Goal: Information Seeking & Learning: Learn about a topic

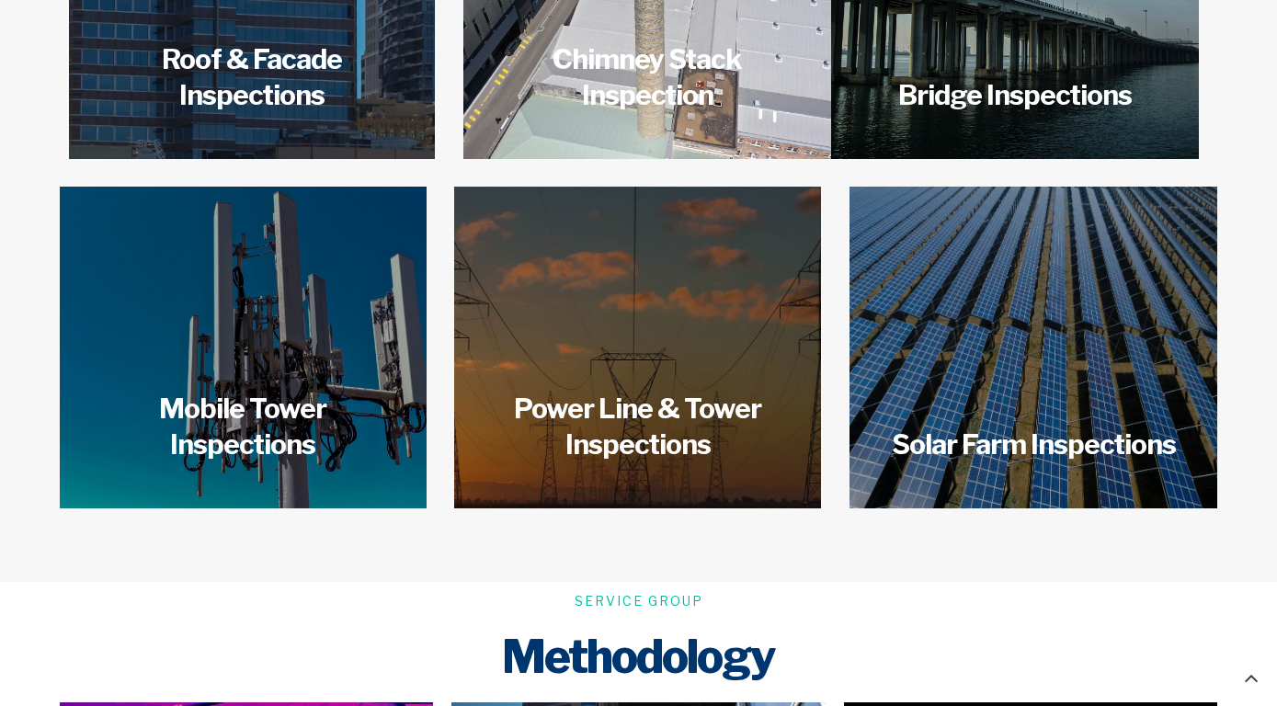
scroll to position [3033, 0]
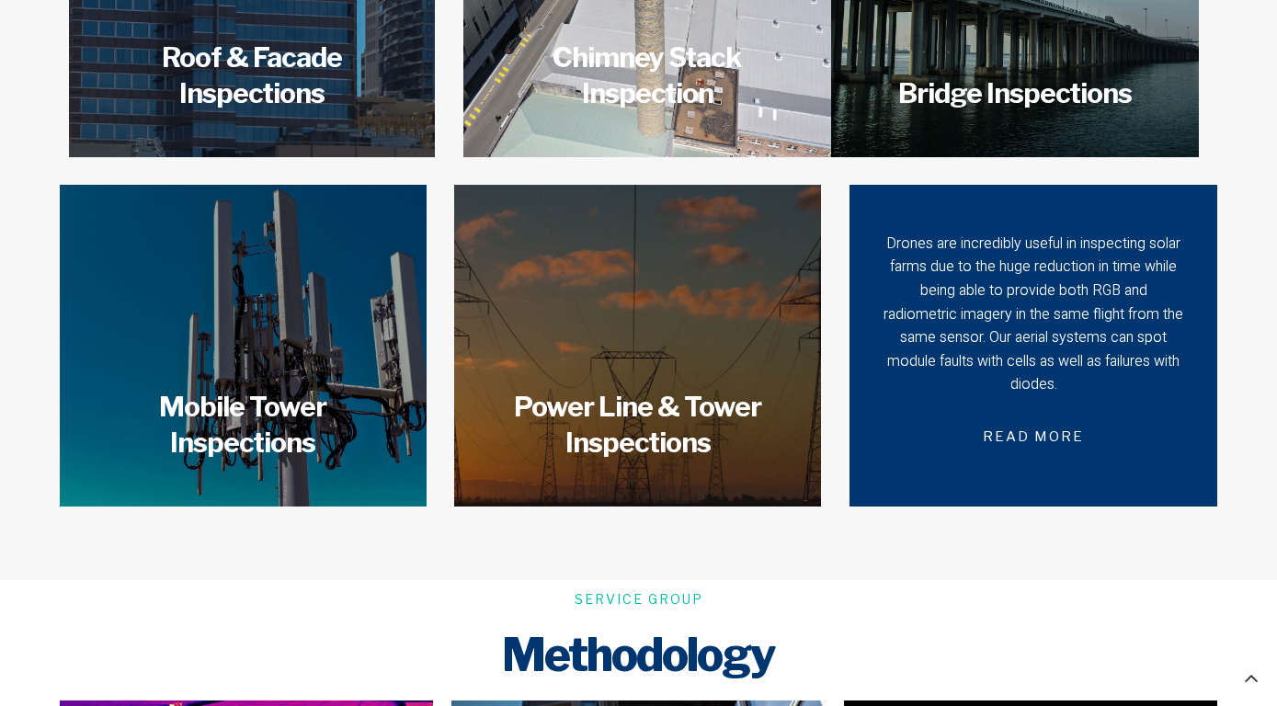
click at [1063, 367] on div "Drones are incredibly useful in inspecting solar farms due to the huge reductio…" at bounding box center [1033, 346] width 303 height 226
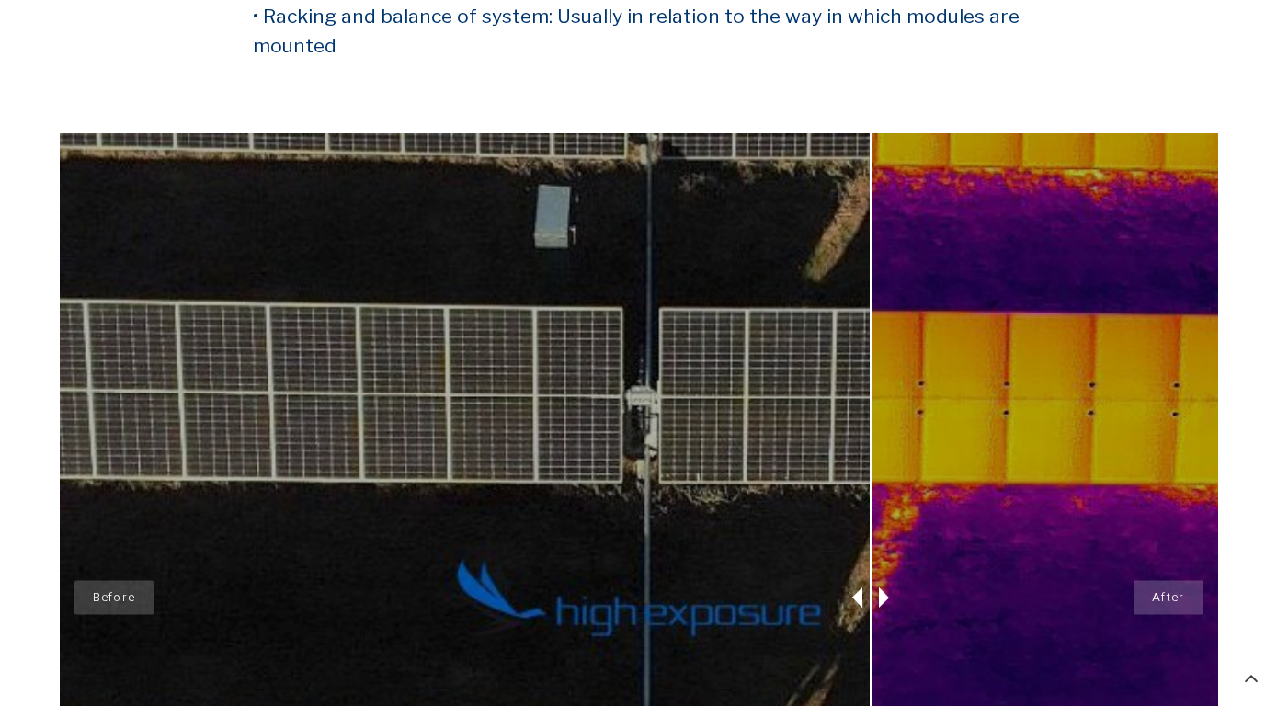
scroll to position [1618, 0]
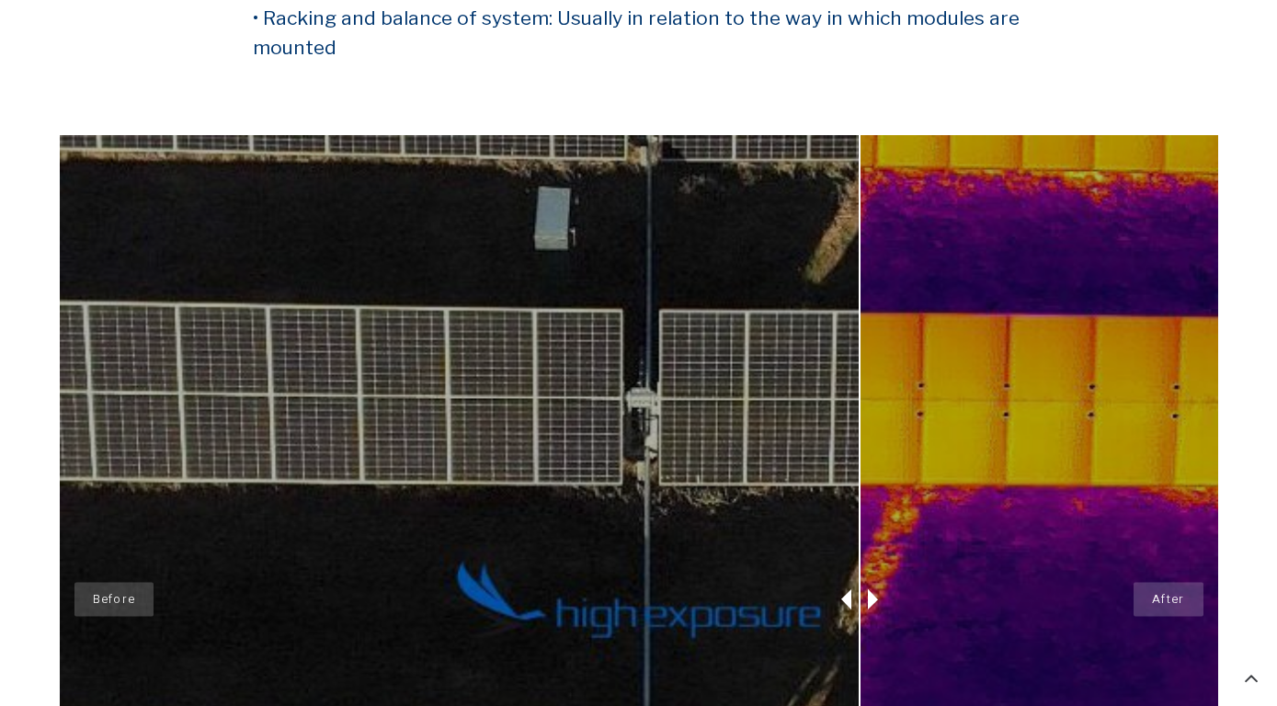
drag, startPoint x: 874, startPoint y: 594, endPoint x: 862, endPoint y: 618, distance: 26.7
click at [862, 618] on div at bounding box center [860, 599] width 46 height 929
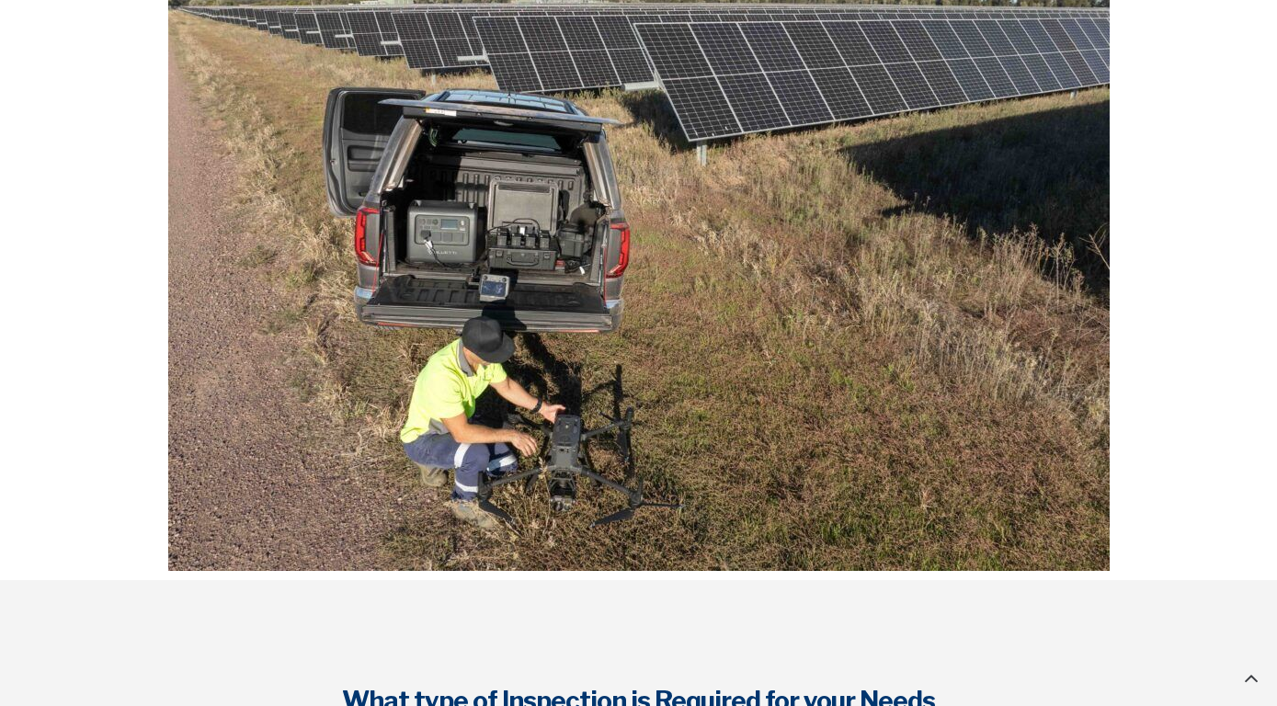
scroll to position [3390, 0]
click at [451, 238] on img at bounding box center [639, 218] width 942 height 705
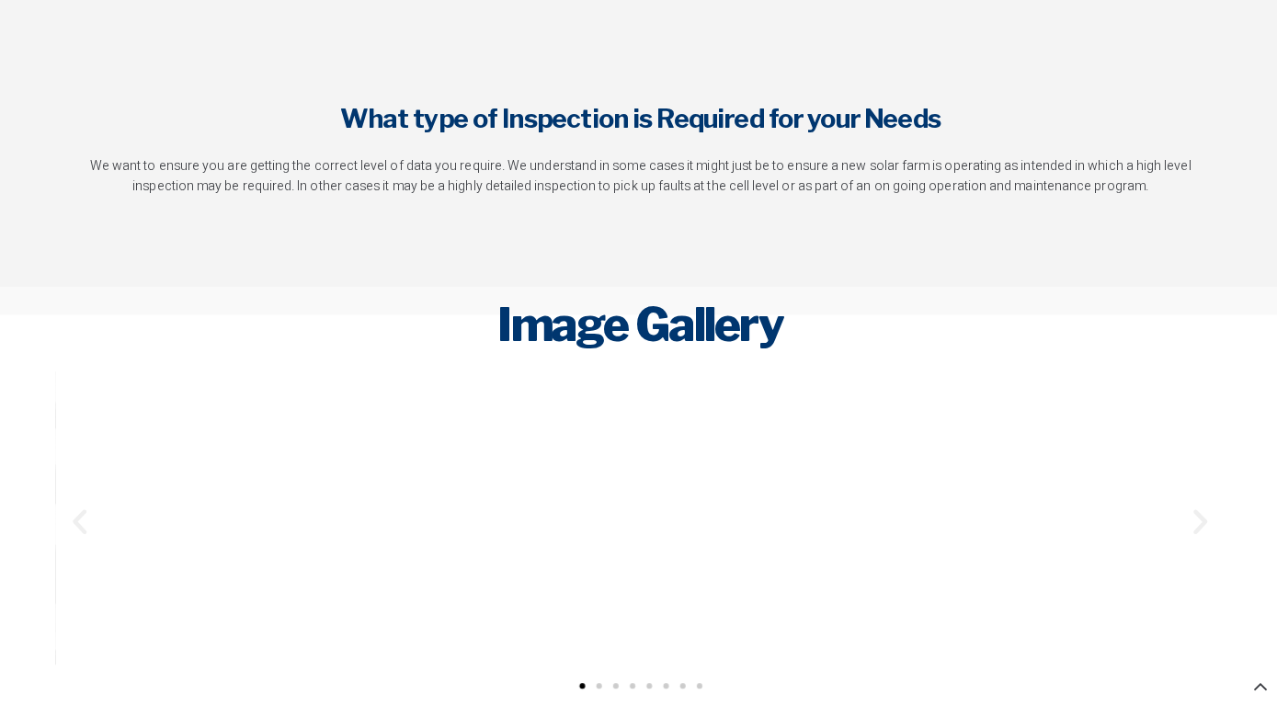
scroll to position [3971, 0]
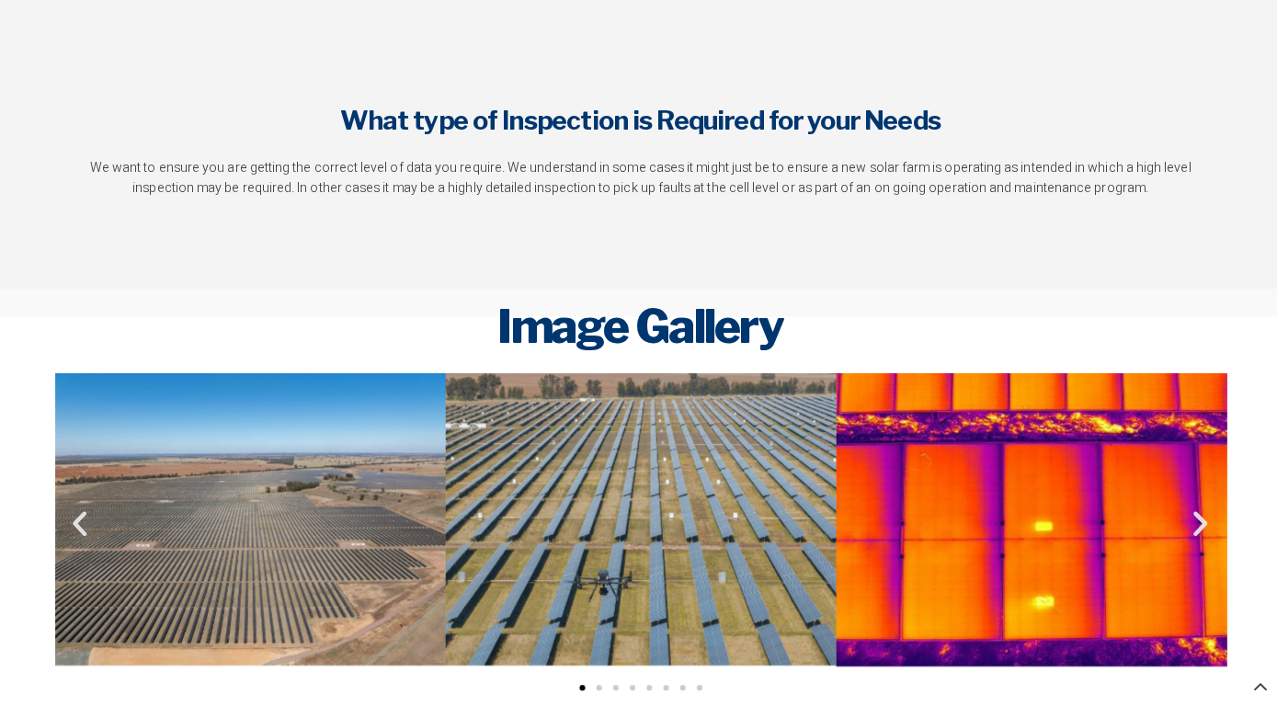
click at [1191, 508] on icon "Next slide" at bounding box center [1193, 518] width 32 height 32
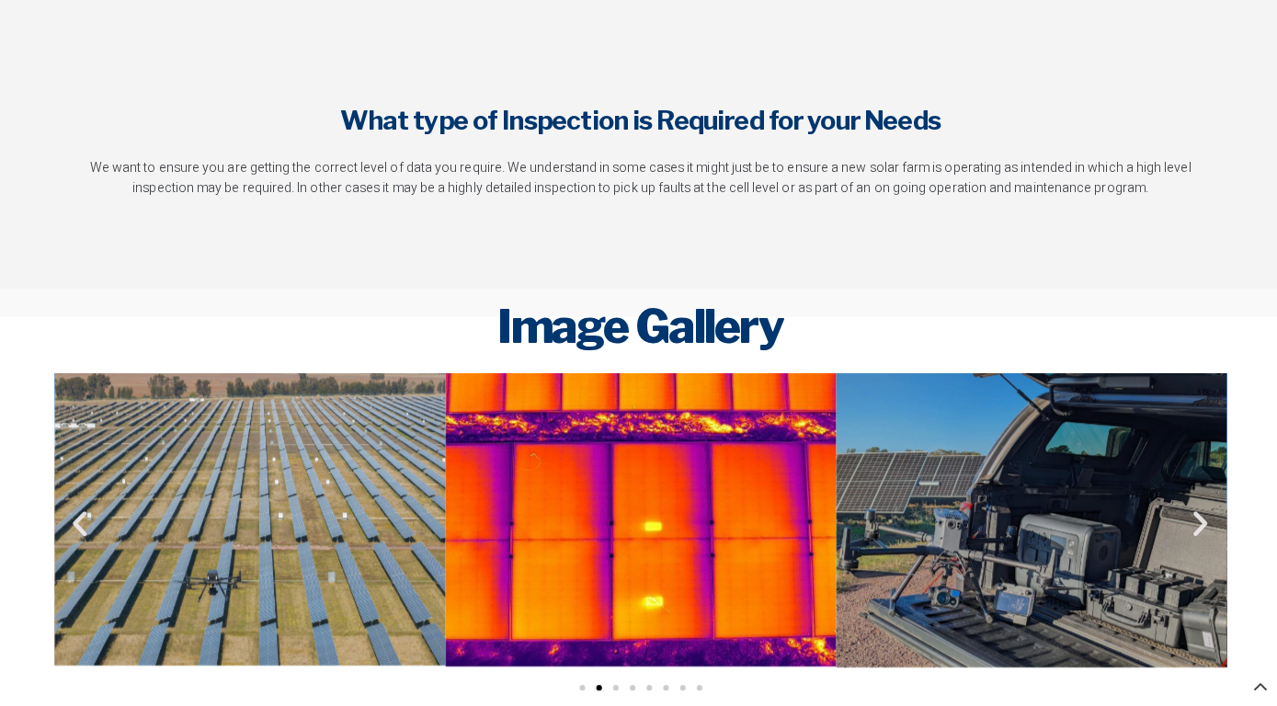
click at [1191, 508] on icon "Next slide" at bounding box center [1193, 518] width 32 height 32
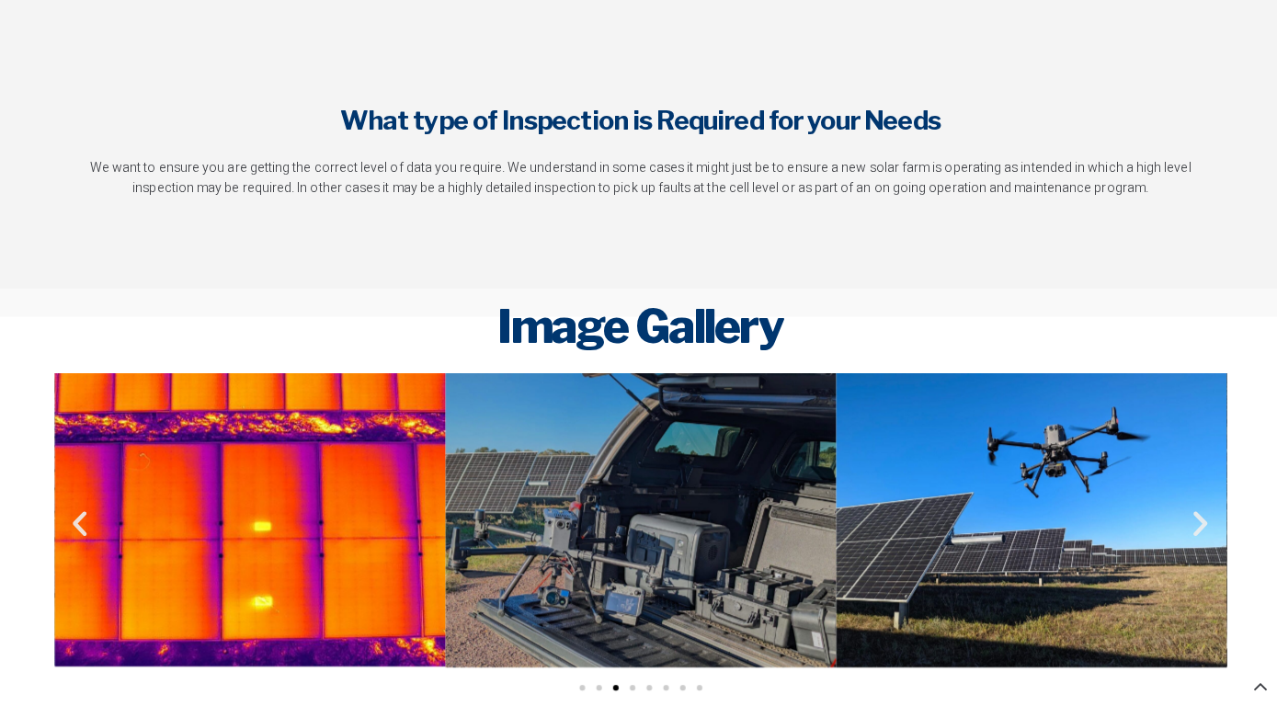
click at [1191, 508] on icon "Next slide" at bounding box center [1193, 518] width 32 height 32
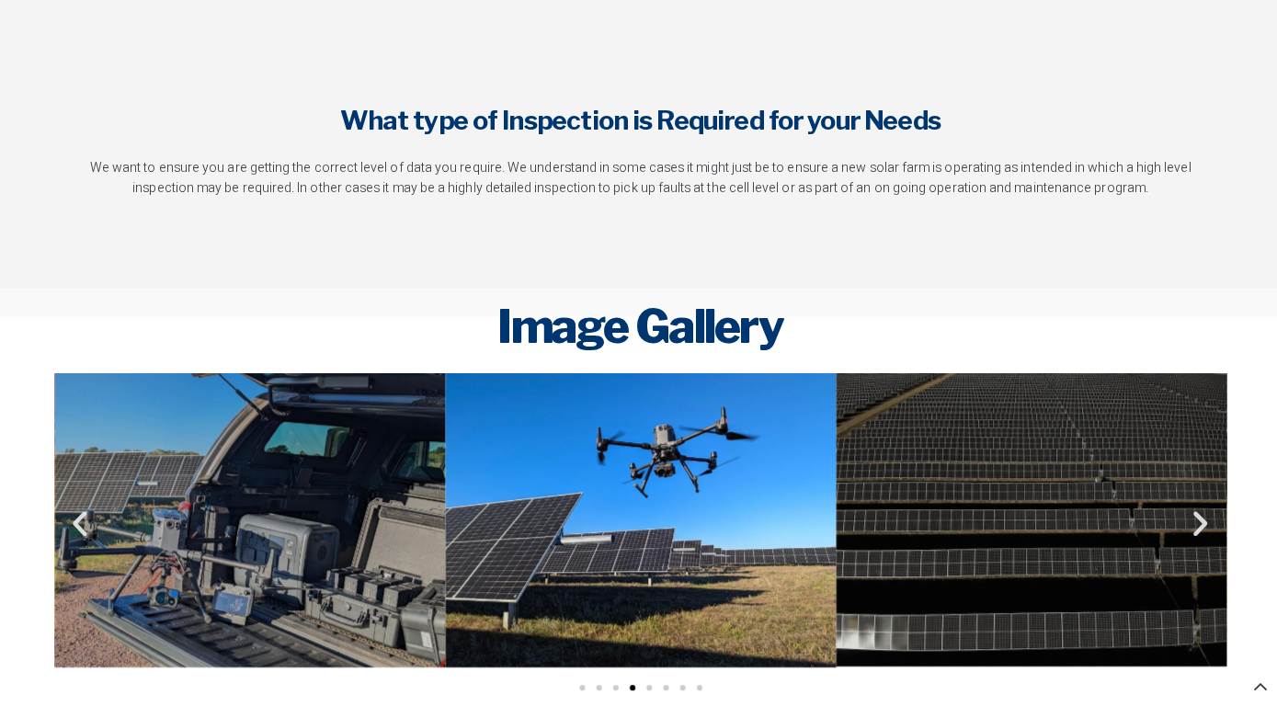
click at [1191, 508] on icon "Next slide" at bounding box center [1193, 518] width 32 height 32
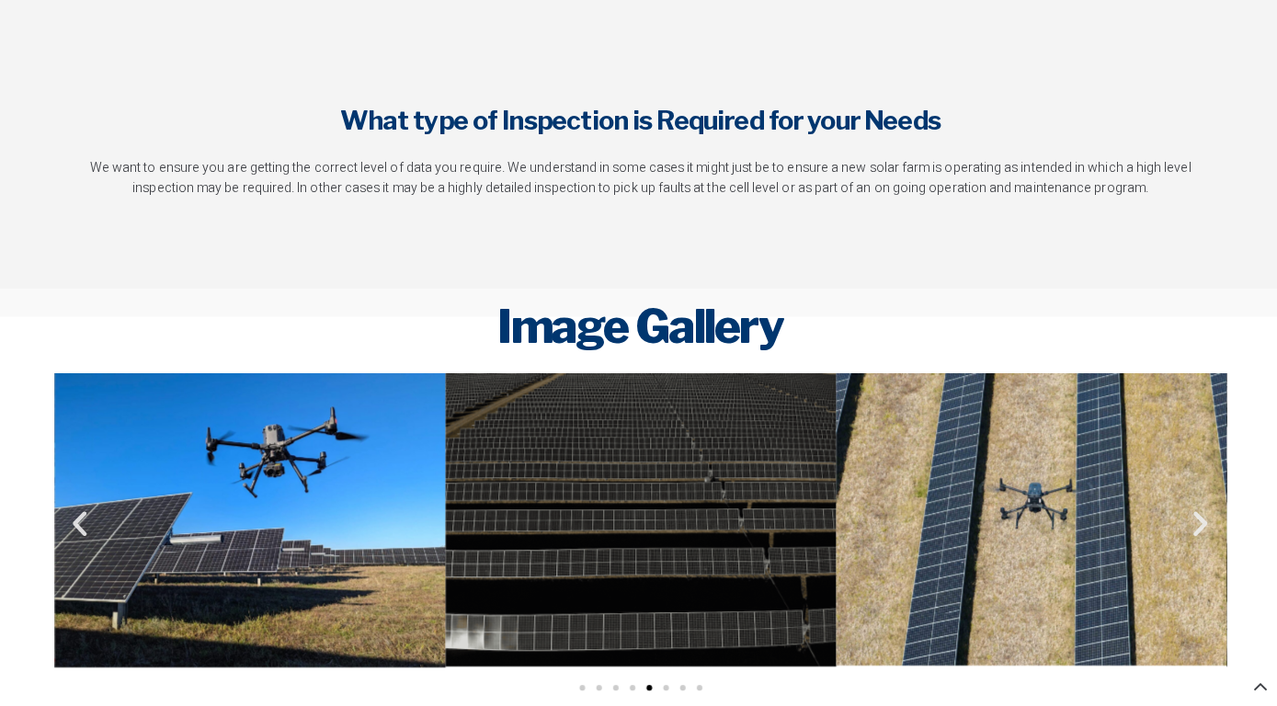
click at [1191, 508] on icon "Next slide" at bounding box center [1193, 518] width 32 height 32
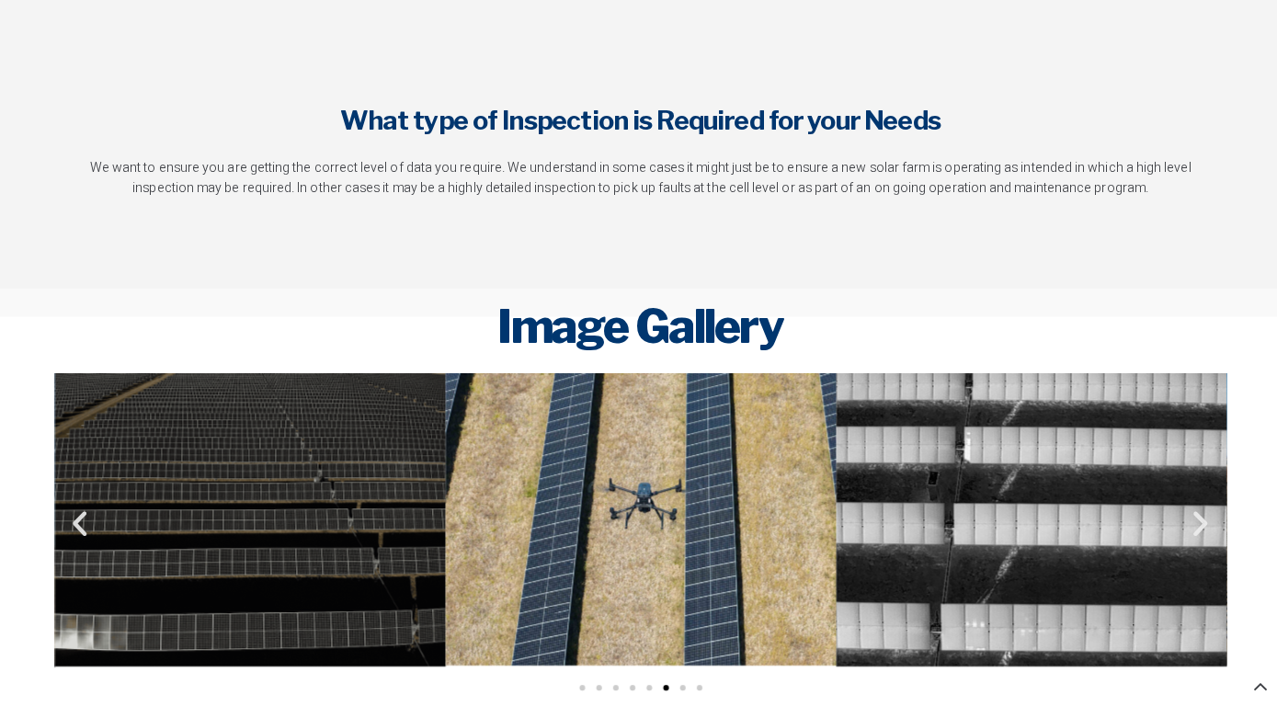
click at [1191, 508] on icon "Next slide" at bounding box center [1193, 518] width 32 height 32
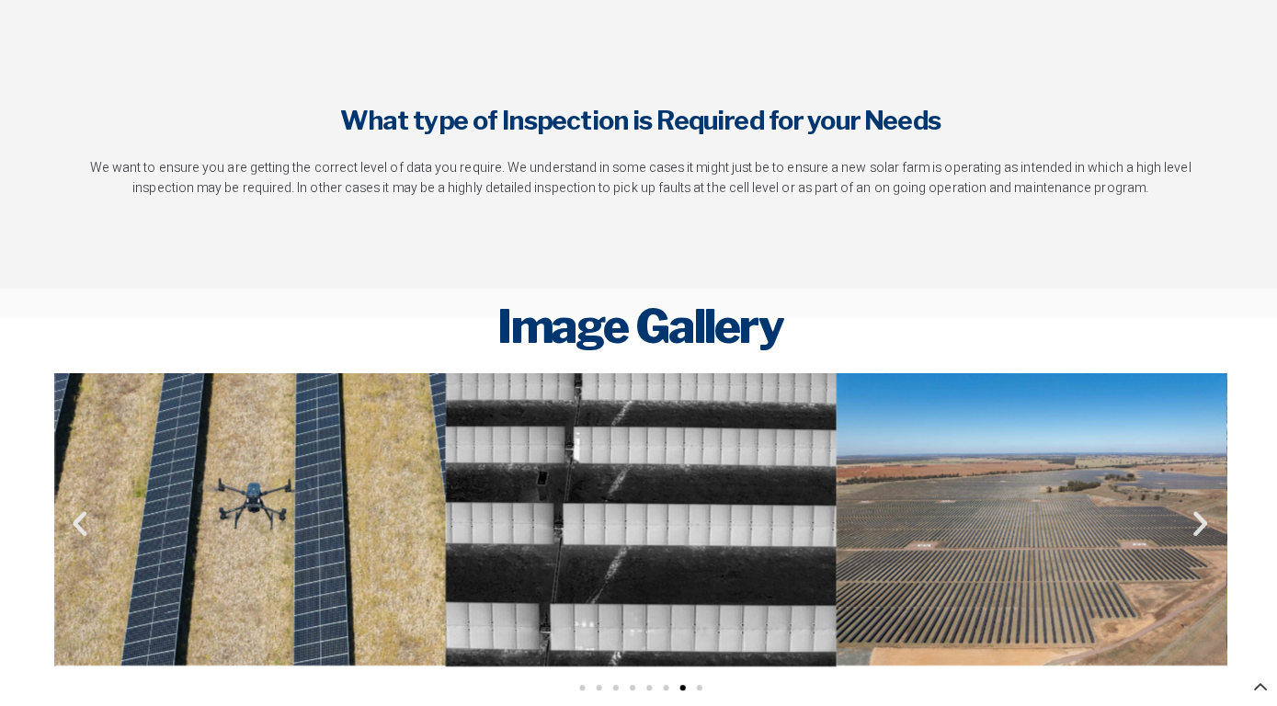
click at [1191, 508] on icon "Next slide" at bounding box center [1193, 518] width 32 height 32
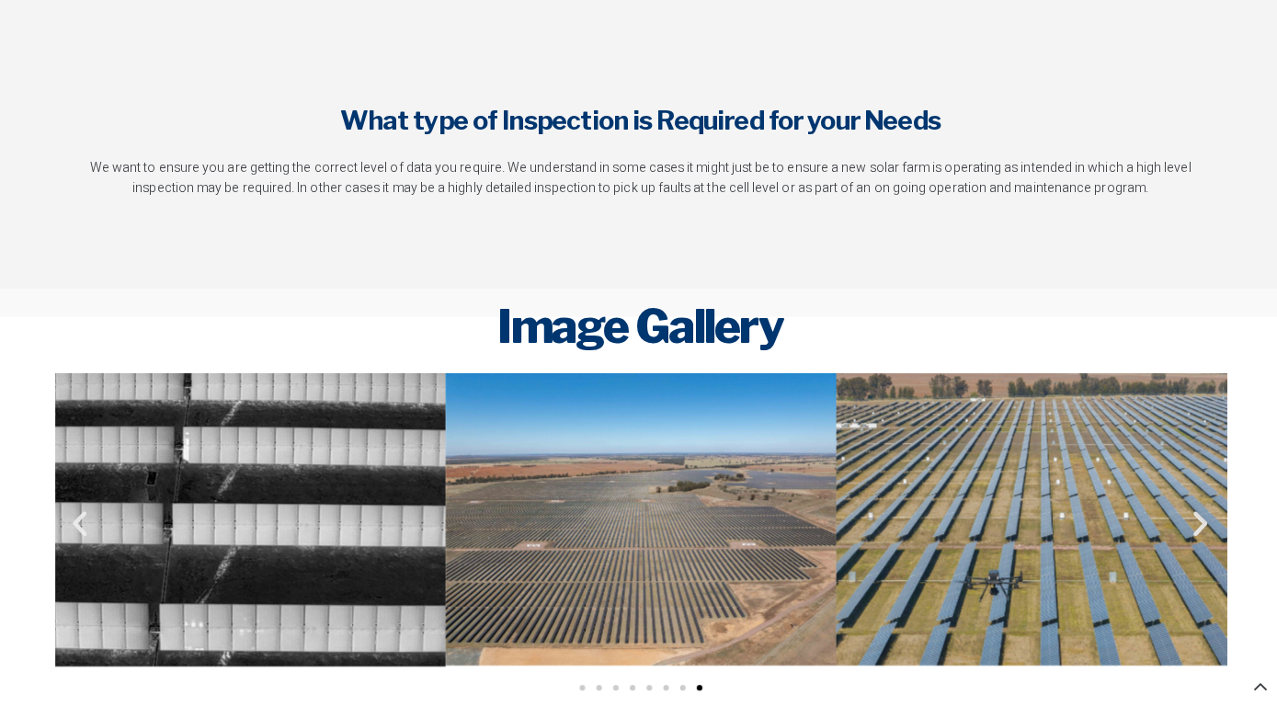
click at [1191, 508] on icon "Next slide" at bounding box center [1193, 518] width 32 height 32
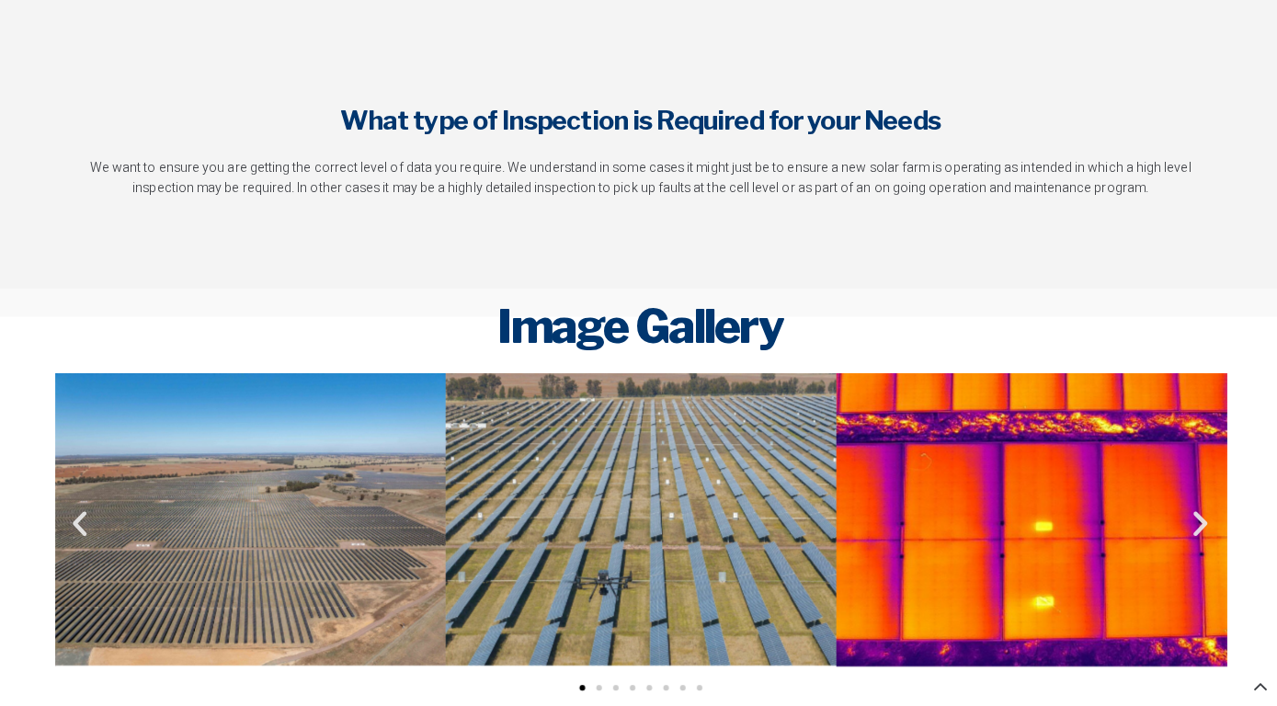
click at [1191, 508] on icon "Next slide" at bounding box center [1193, 518] width 32 height 32
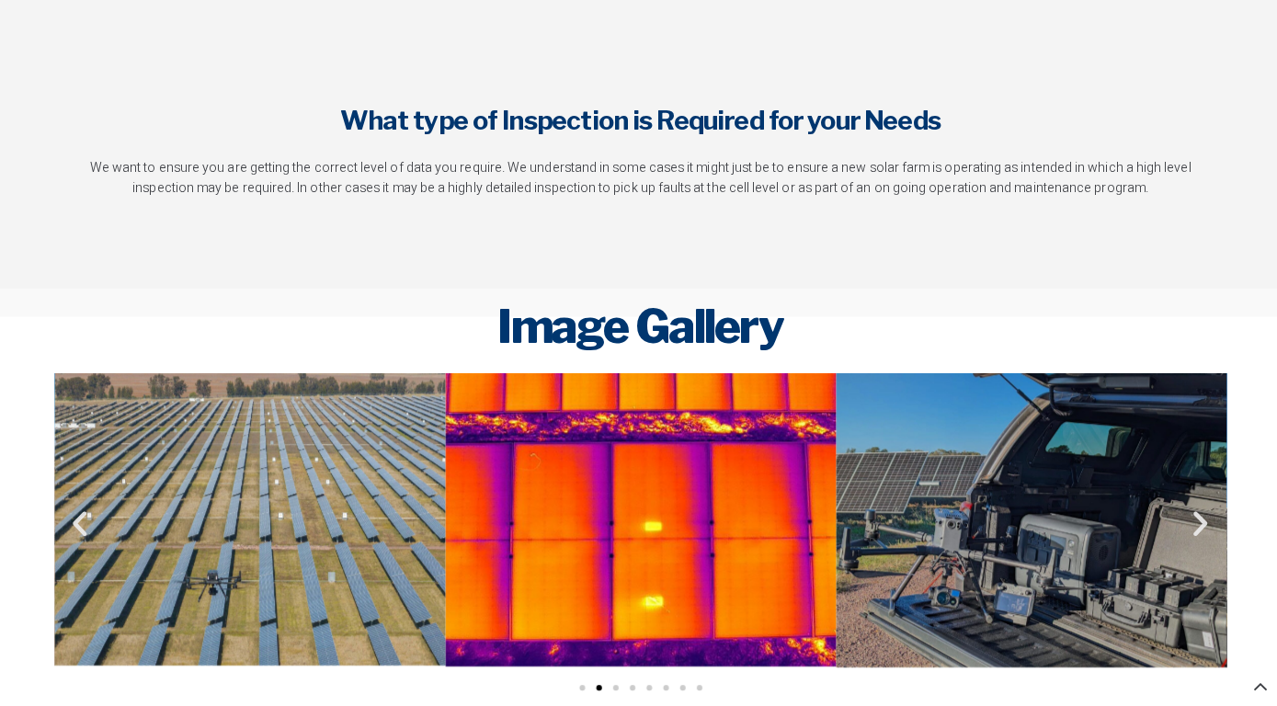
click at [1191, 508] on icon "Next slide" at bounding box center [1193, 518] width 32 height 32
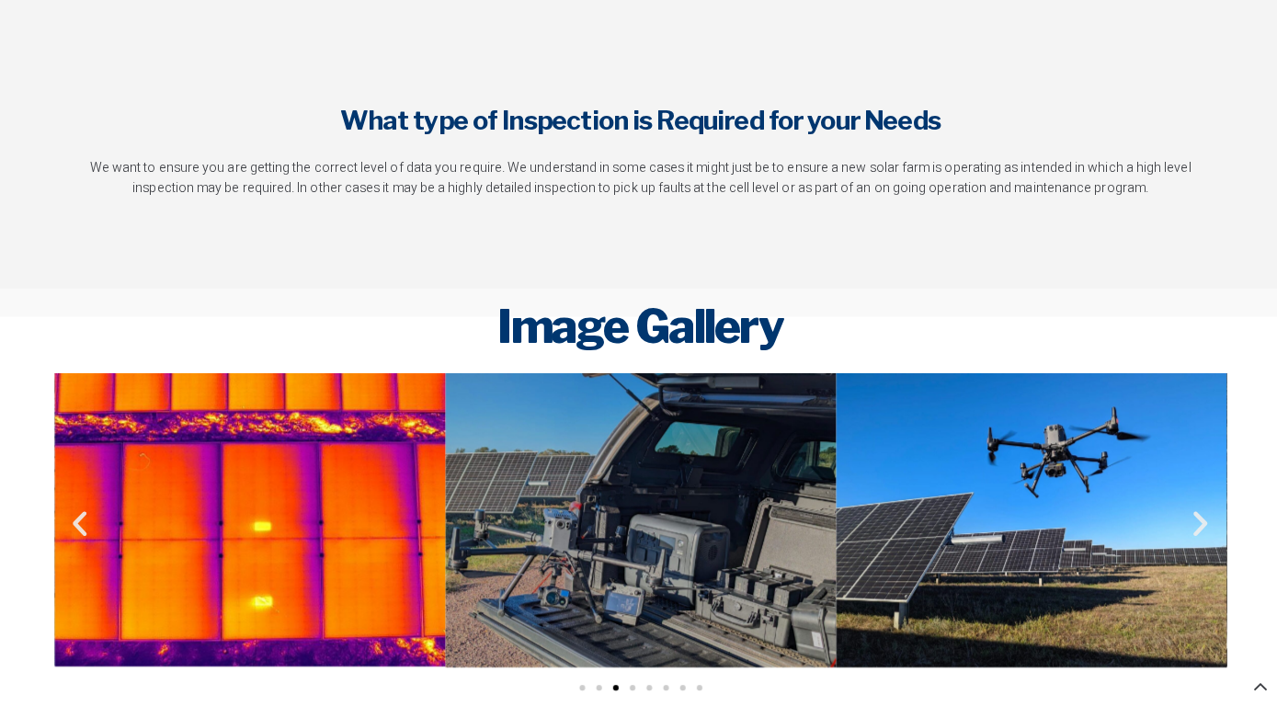
click at [1191, 508] on icon "Next slide" at bounding box center [1193, 518] width 32 height 32
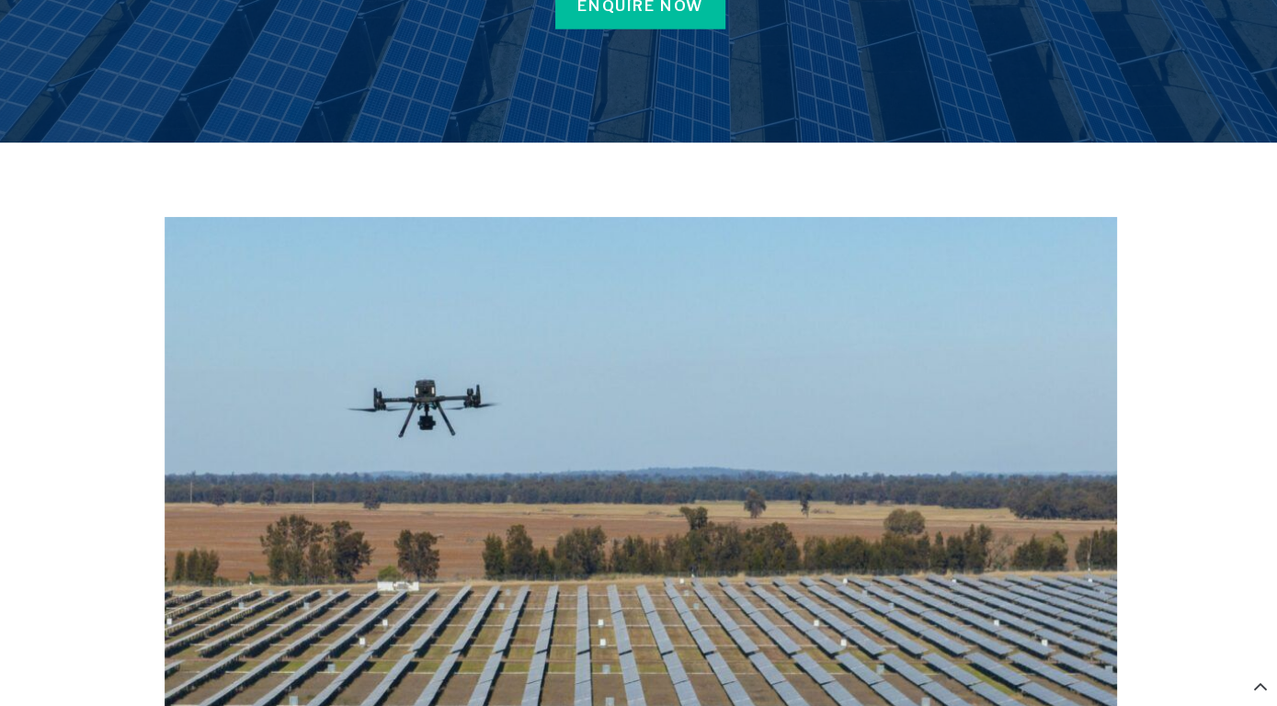
scroll to position [0, 0]
